Goal: Task Accomplishment & Management: Manage account settings

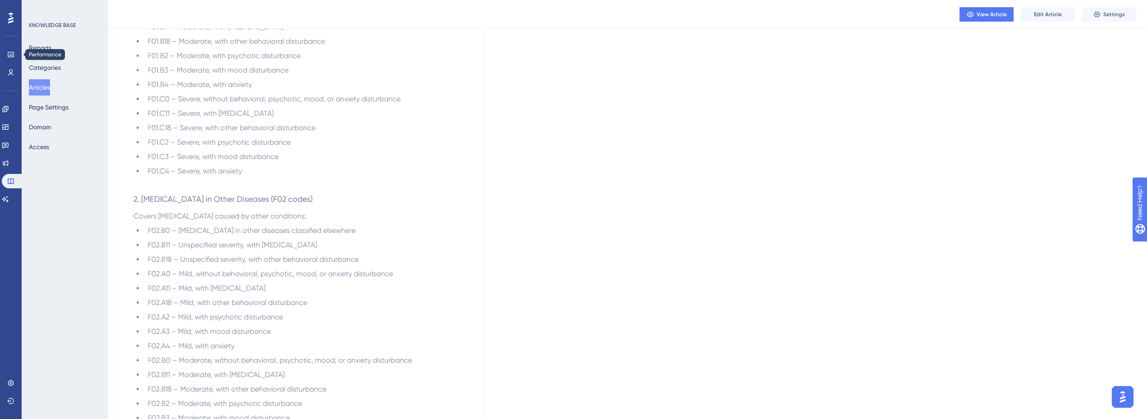
click at [14, 40] on div "Performance Users" at bounding box center [11, 52] width 14 height 55
click at [11, 51] on icon at bounding box center [10, 54] width 7 height 7
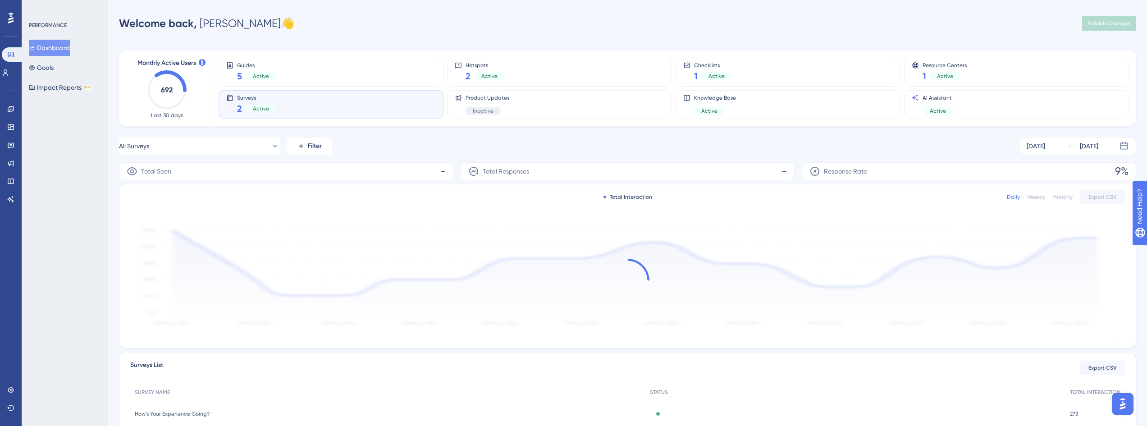
click at [341, 103] on div "Surveys 2 Active" at bounding box center [331, 104] width 210 height 21
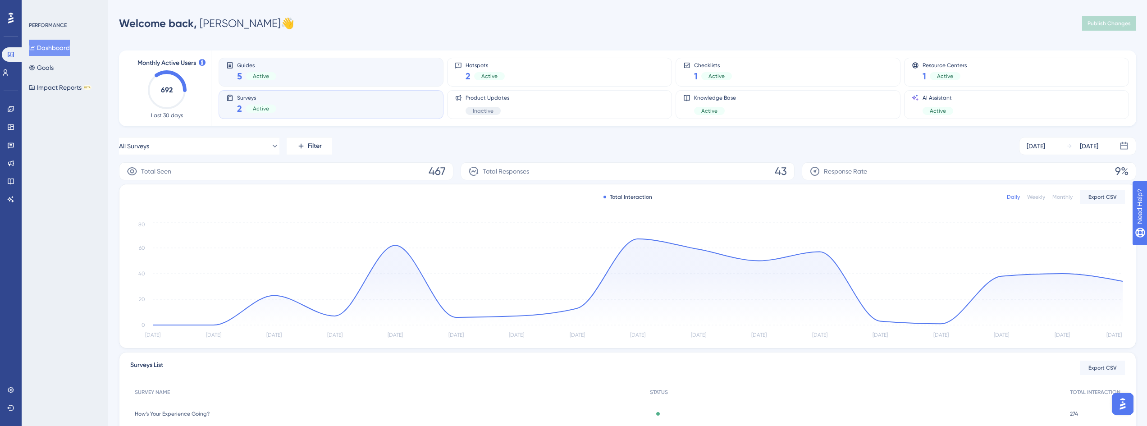
click at [308, 78] on div "Guides 5 Active" at bounding box center [331, 72] width 210 height 21
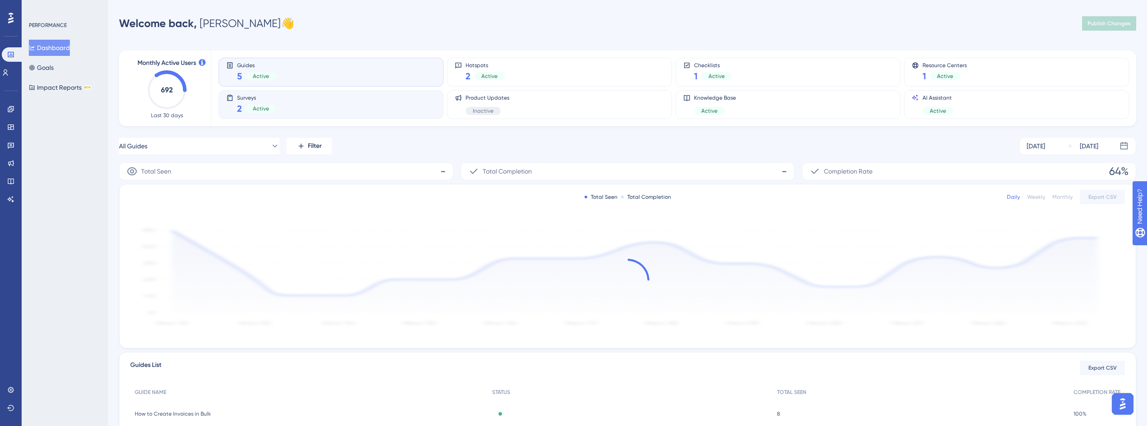
click at [306, 106] on div "Surveys 2 Active" at bounding box center [331, 104] width 210 height 21
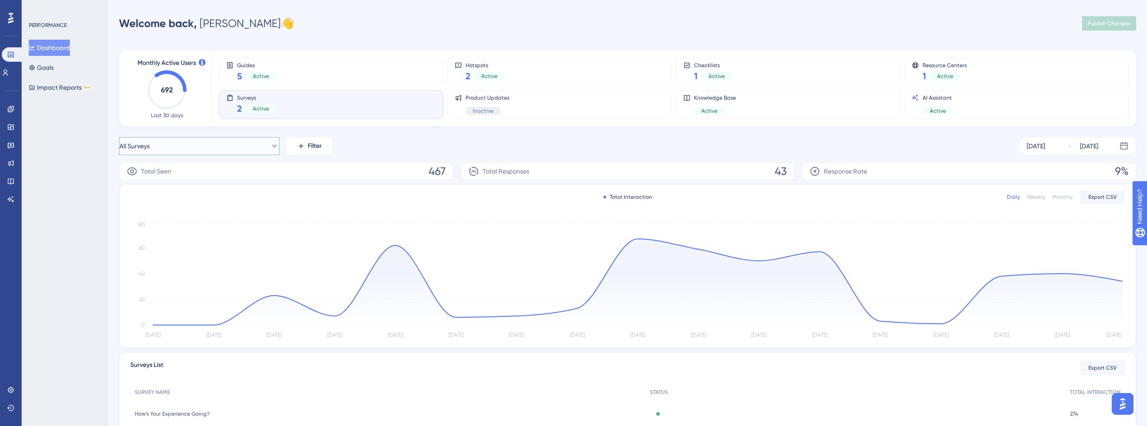
click at [272, 143] on button "All Surveys" at bounding box center [199, 146] width 161 height 18
click at [266, 143] on icon at bounding box center [267, 146] width 9 height 9
click at [238, 145] on button "All Surveys" at bounding box center [199, 146] width 161 height 18
click at [190, 237] on span "How’s Your Experience Going?" at bounding box center [175, 237] width 87 height 11
